Goal: Obtain resource: Download file/media

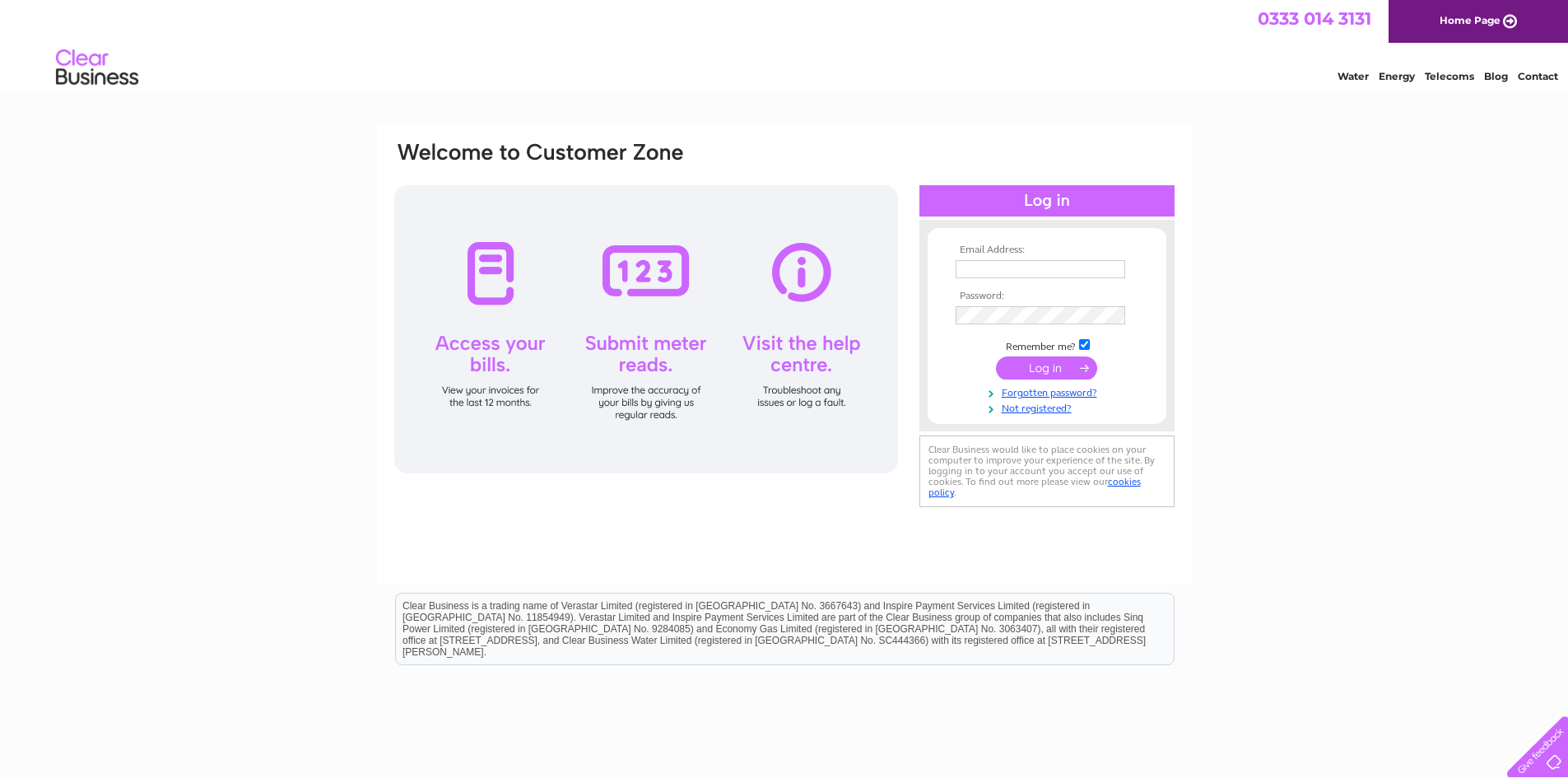
type input "Yeabu.Conteh@sdm-group.com"
click at [1046, 371] on input "submit" at bounding box center [1046, 367] width 101 height 23
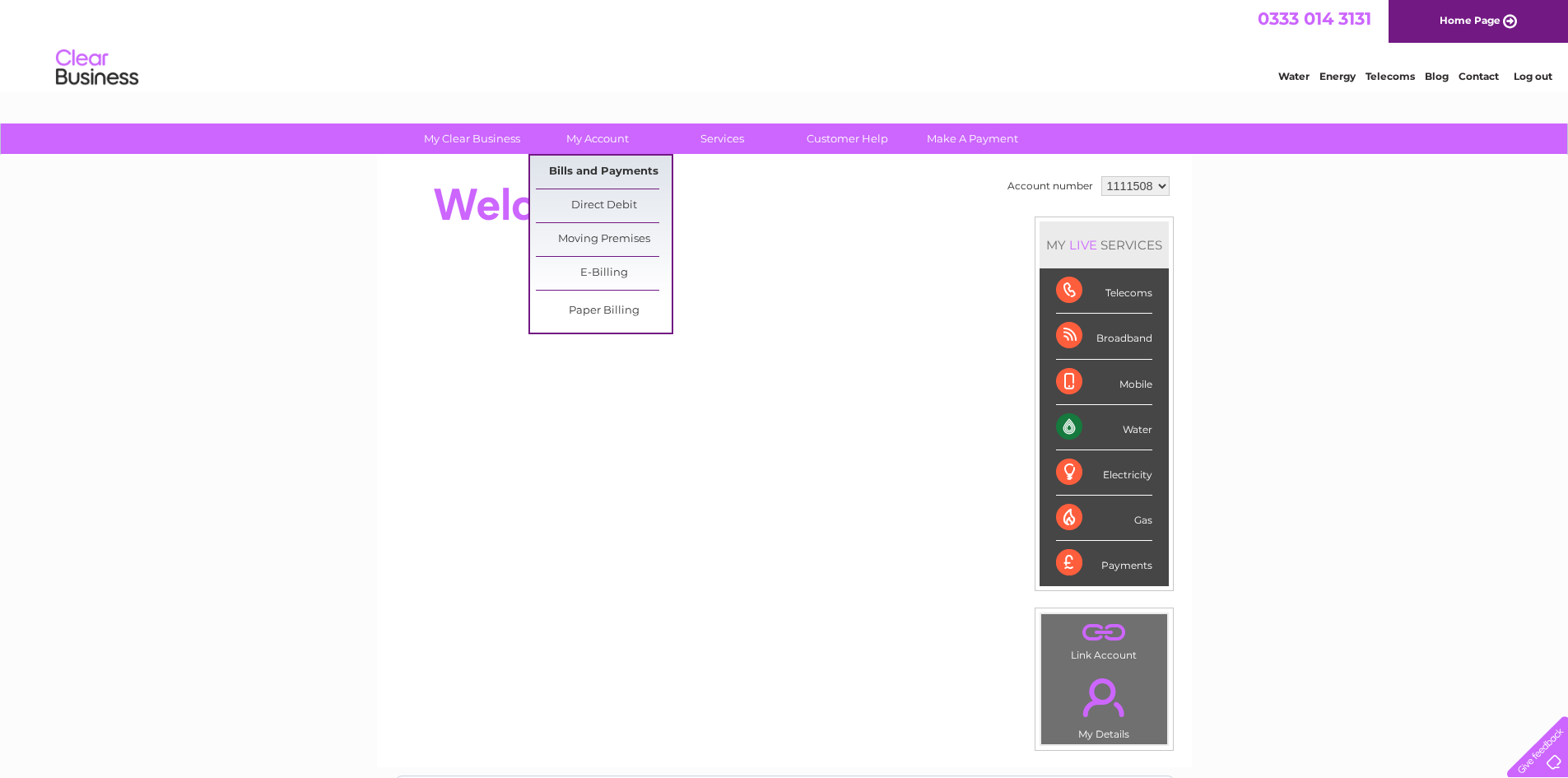
click at [619, 169] on link "Bills and Payments" at bounding box center [604, 171] width 136 height 33
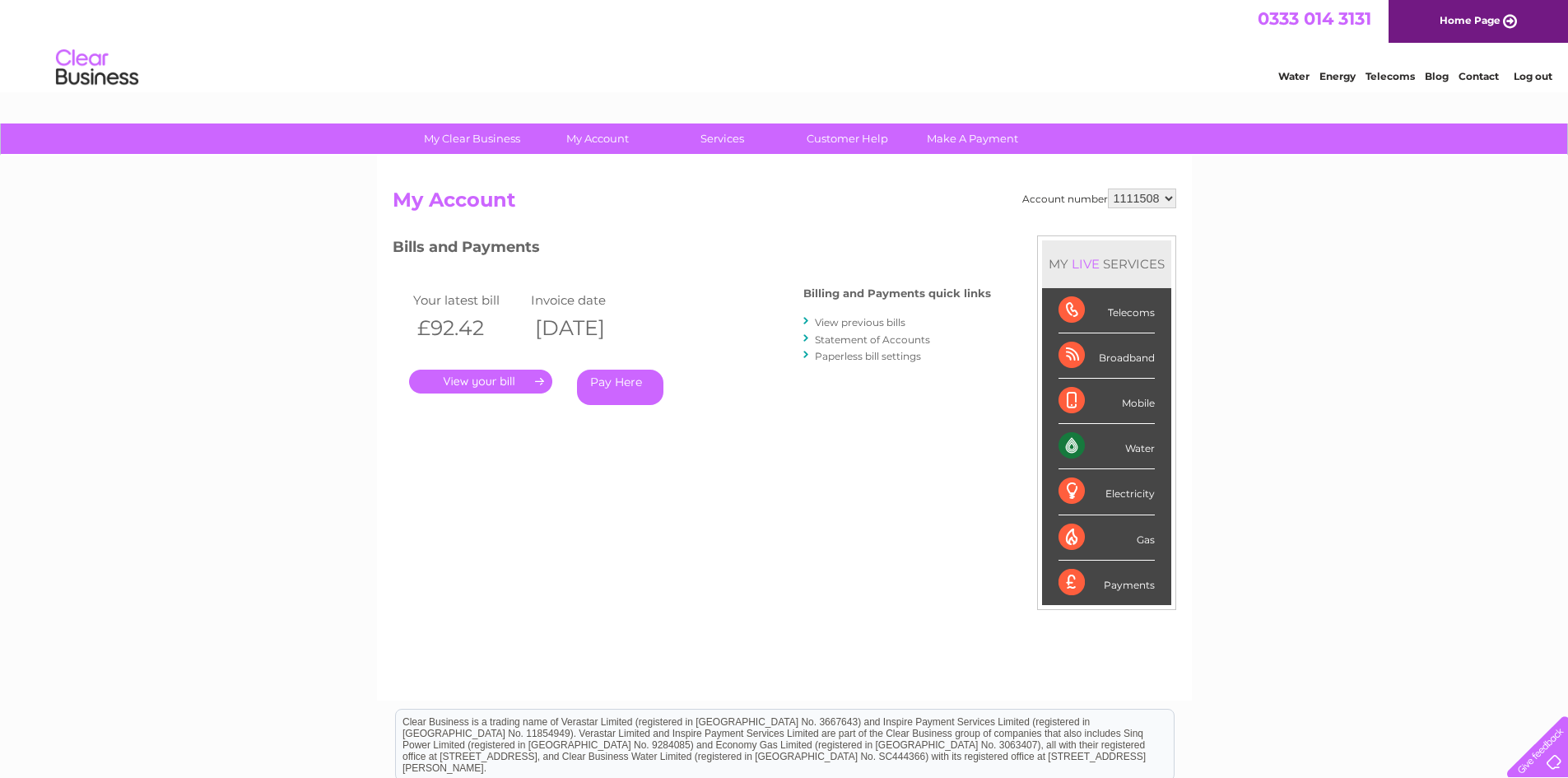
click at [511, 383] on link "." at bounding box center [480, 382] width 143 height 24
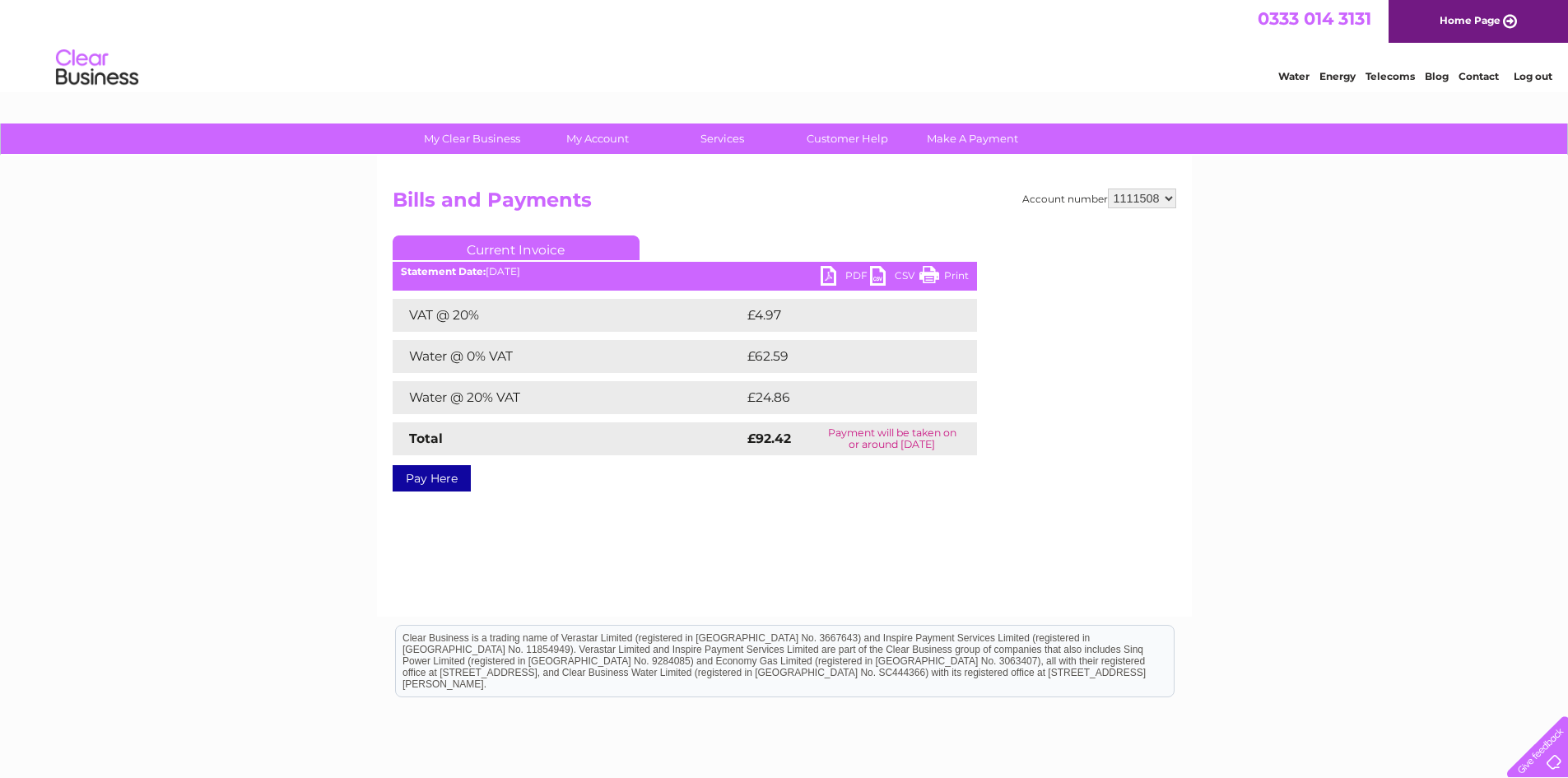
click at [834, 280] on link "PDF" at bounding box center [845, 278] width 50 height 24
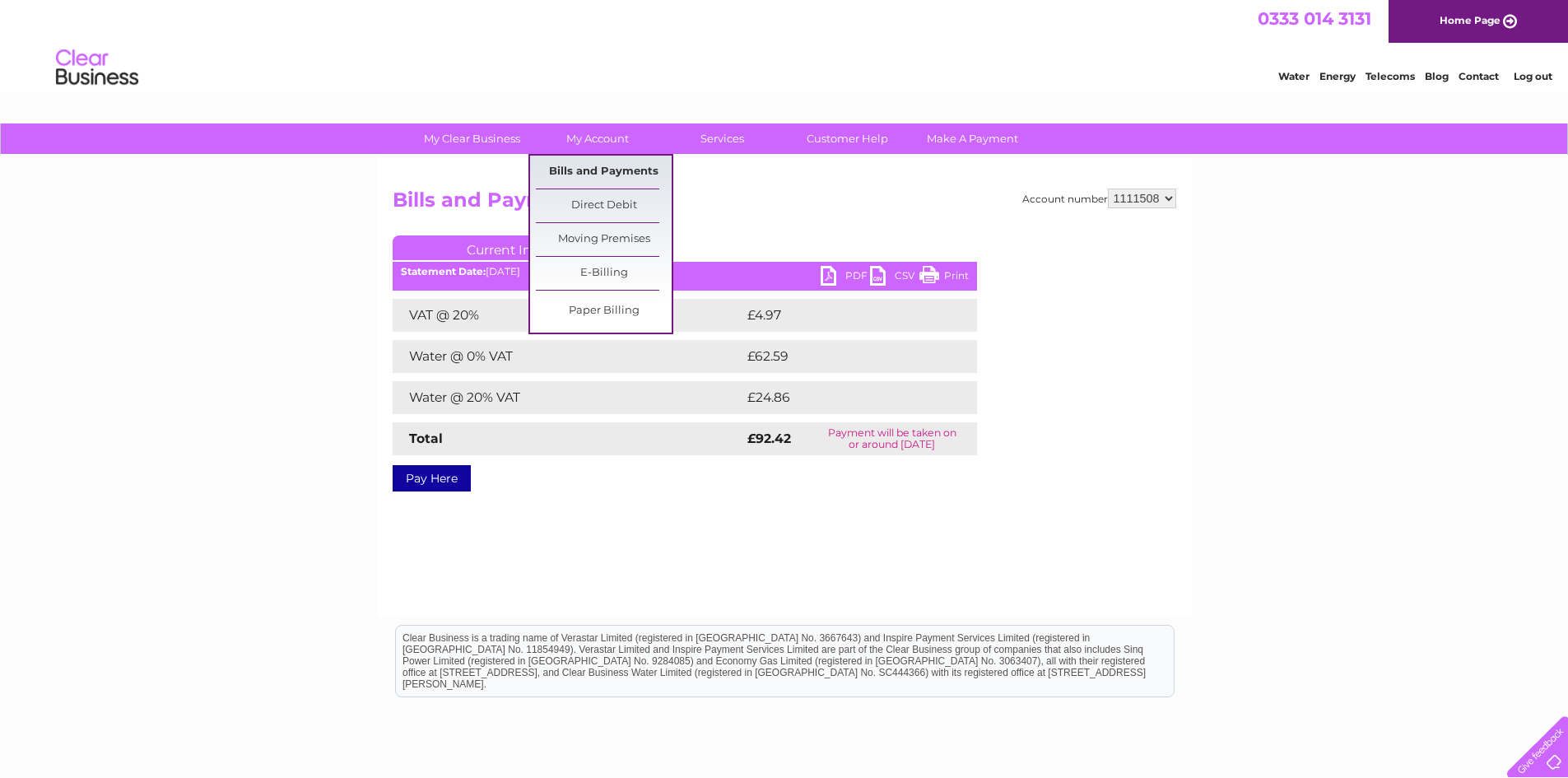
click at [611, 168] on link "Bills and Payments" at bounding box center [604, 171] width 136 height 33
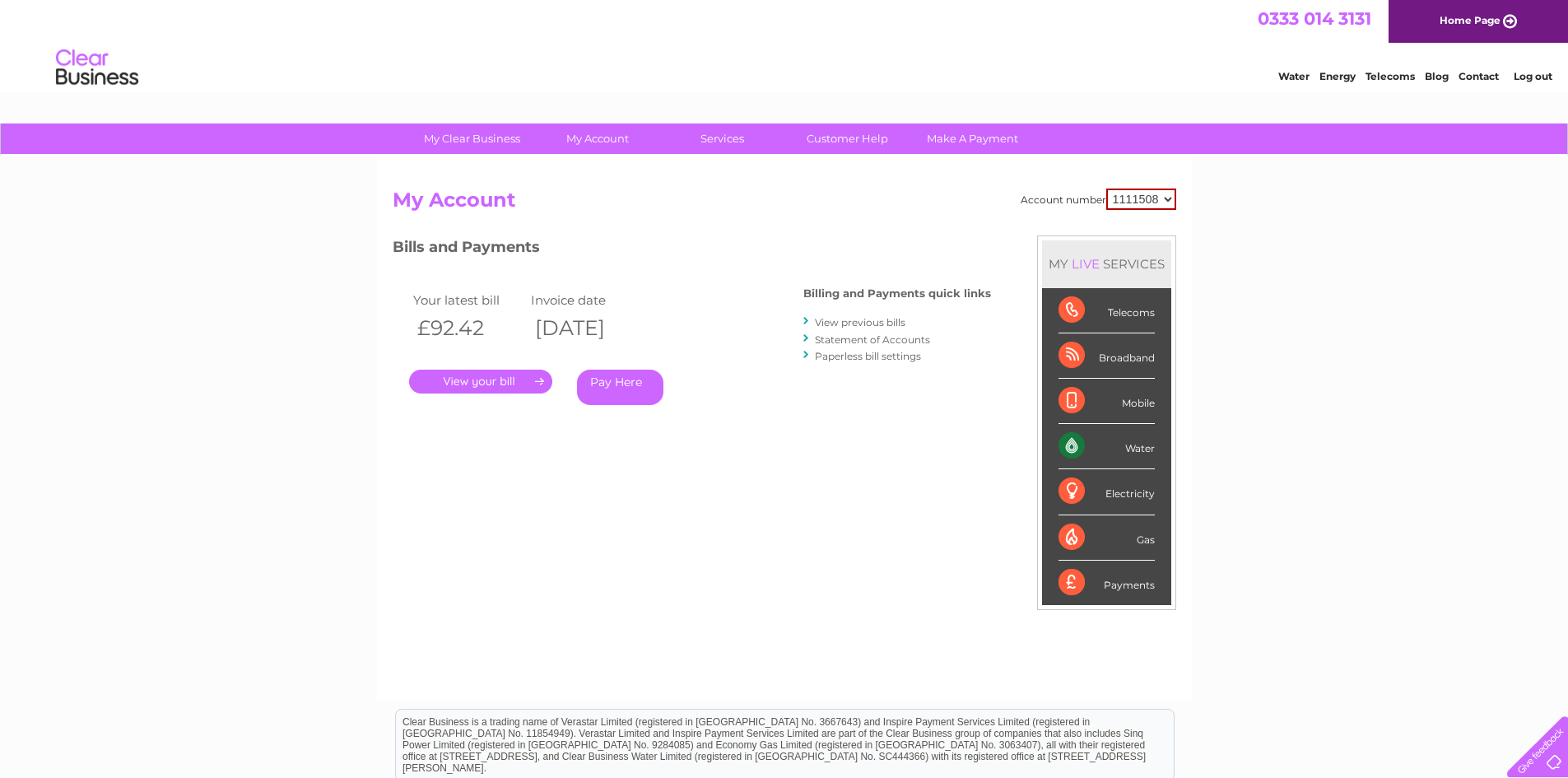
click at [855, 320] on link "View previous bills" at bounding box center [859, 322] width 90 height 12
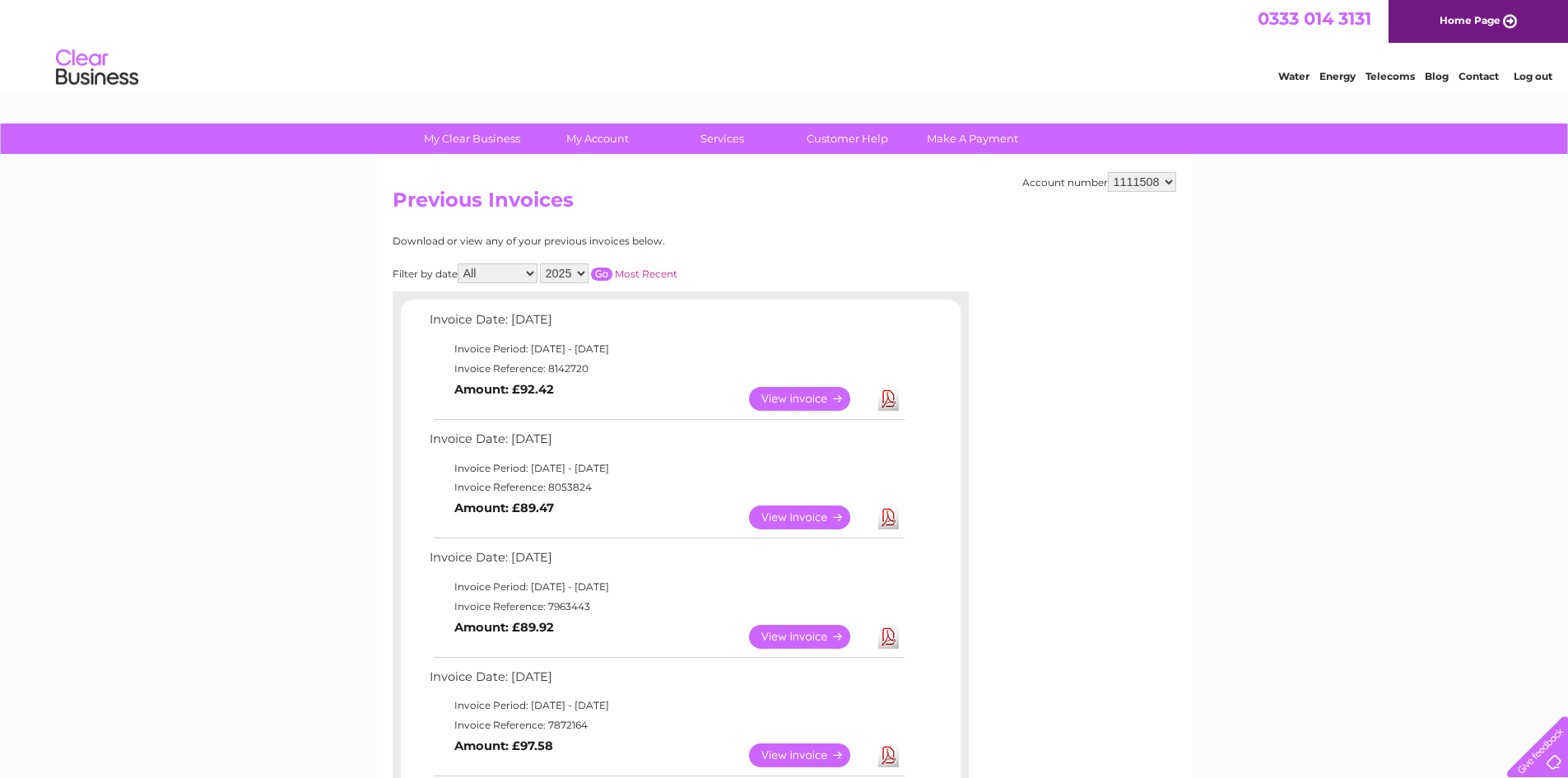
click at [895, 517] on link "Download" at bounding box center [888, 517] width 21 height 24
